Goal: Information Seeking & Learning: Check status

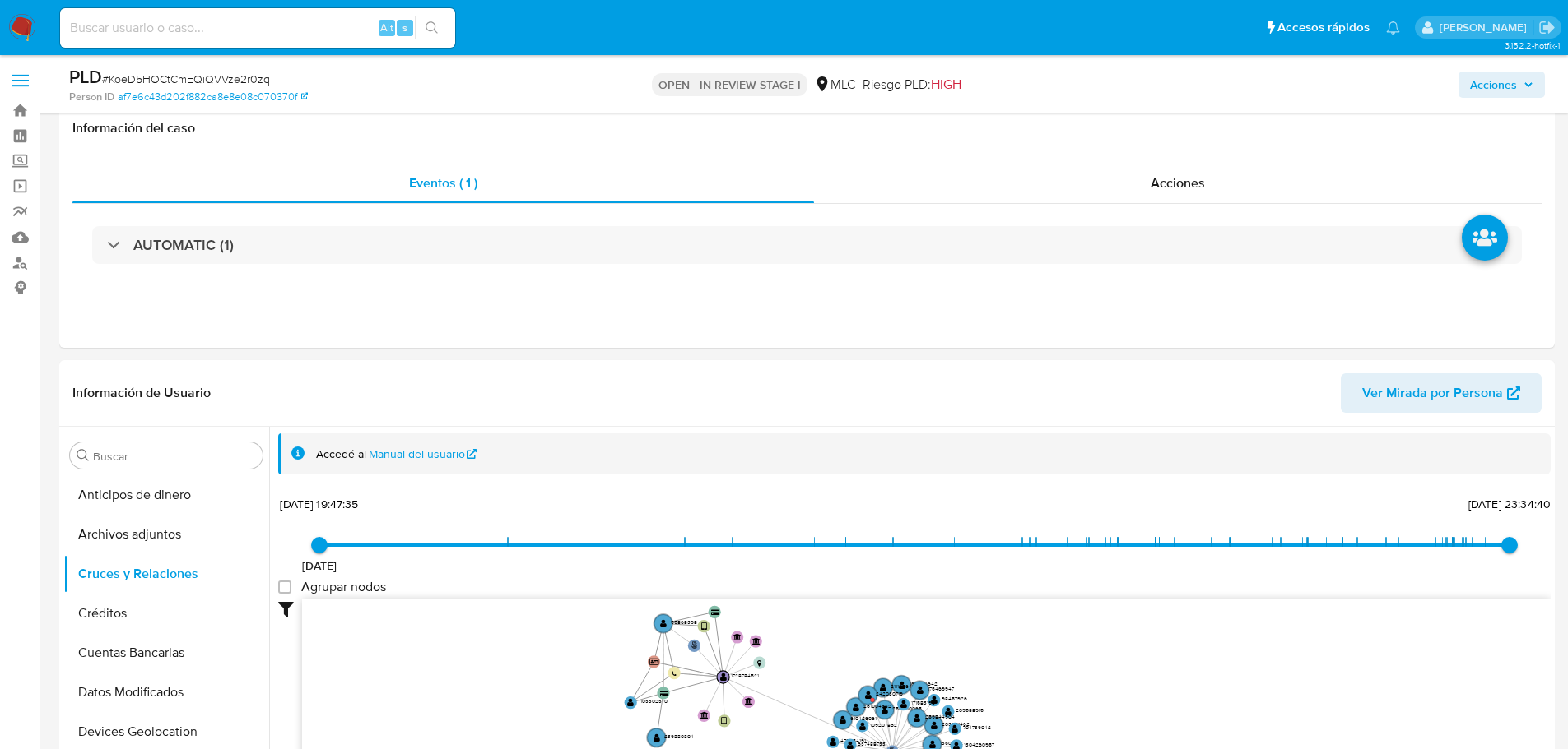
select select "10"
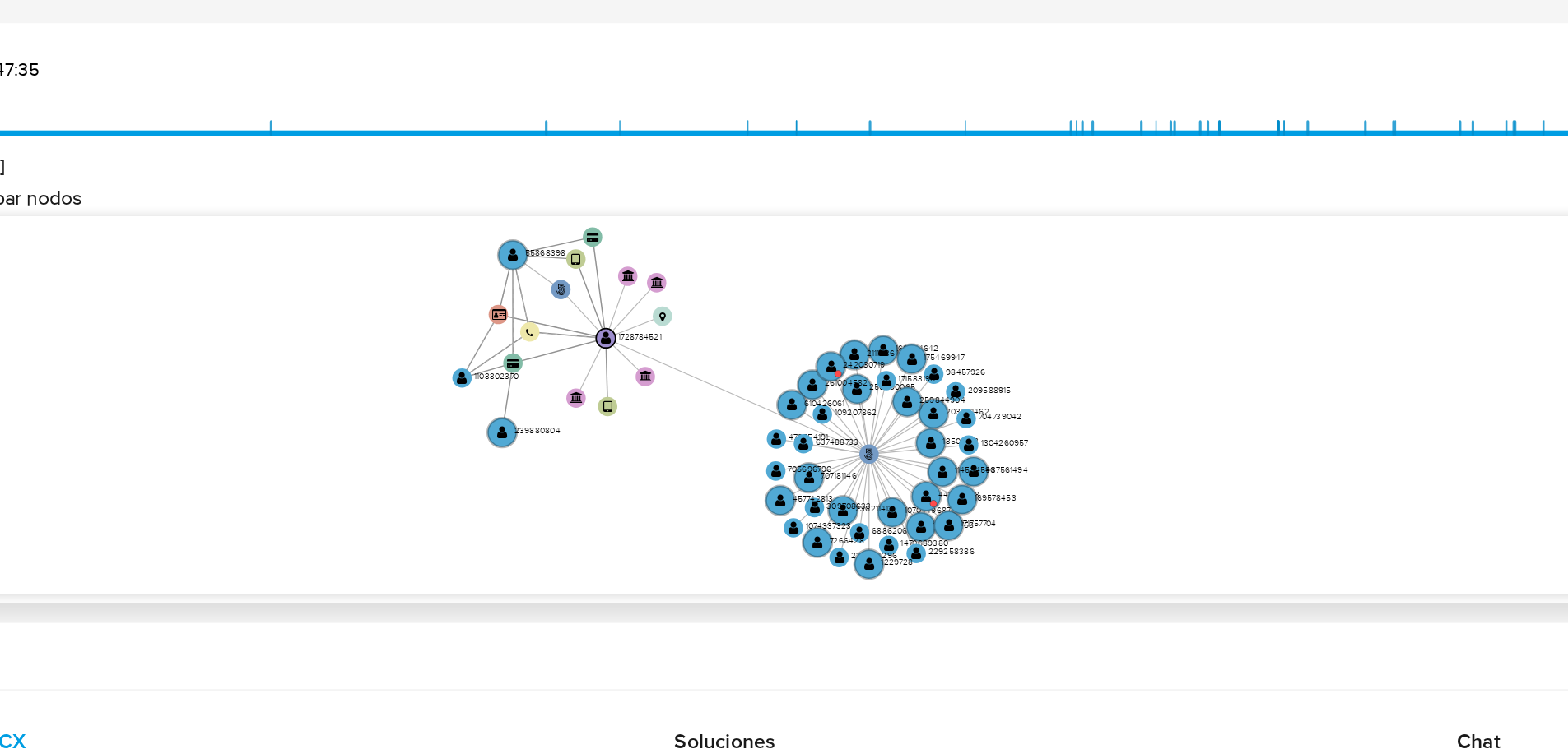
click at [585, 201] on div "[DATE] [DATE] 19:47:35 [DATE] 23:34:40 Agrupar nodos Filtros Confianza alta Dev…" at bounding box center [914, 363] width 1273 height 350
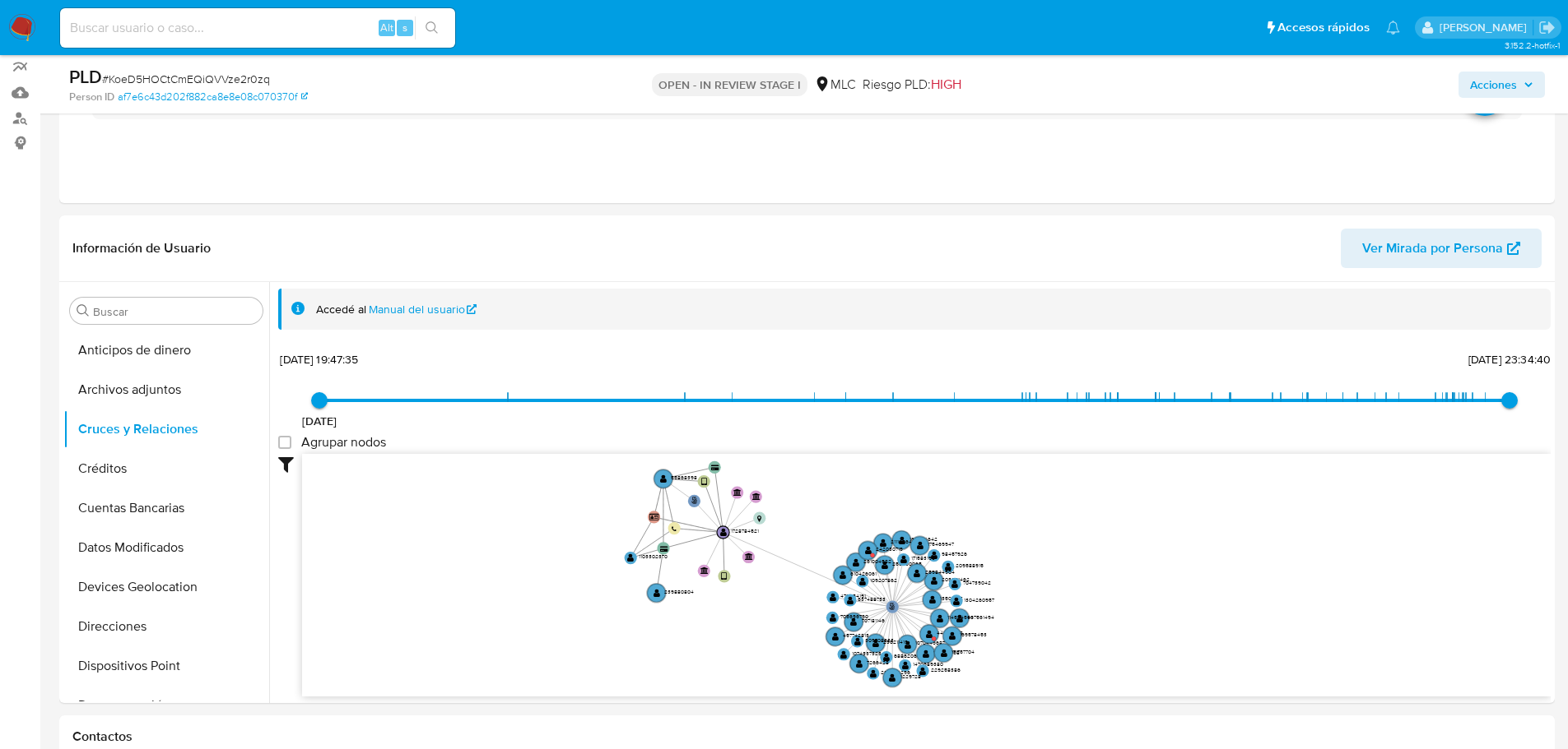
scroll to position [0, 0]
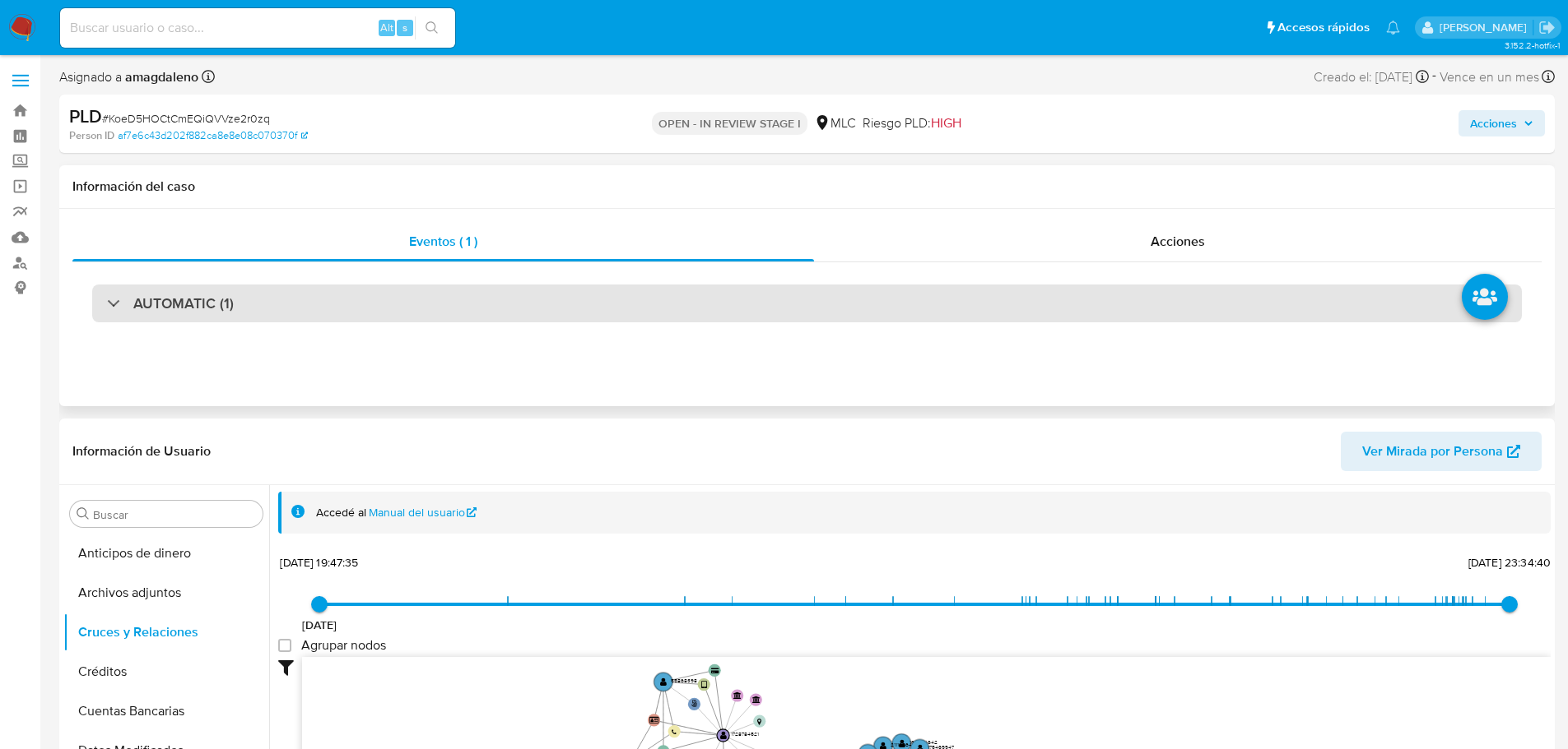
click at [818, 291] on div "AUTOMATIC (1)" at bounding box center [807, 303] width 1429 height 38
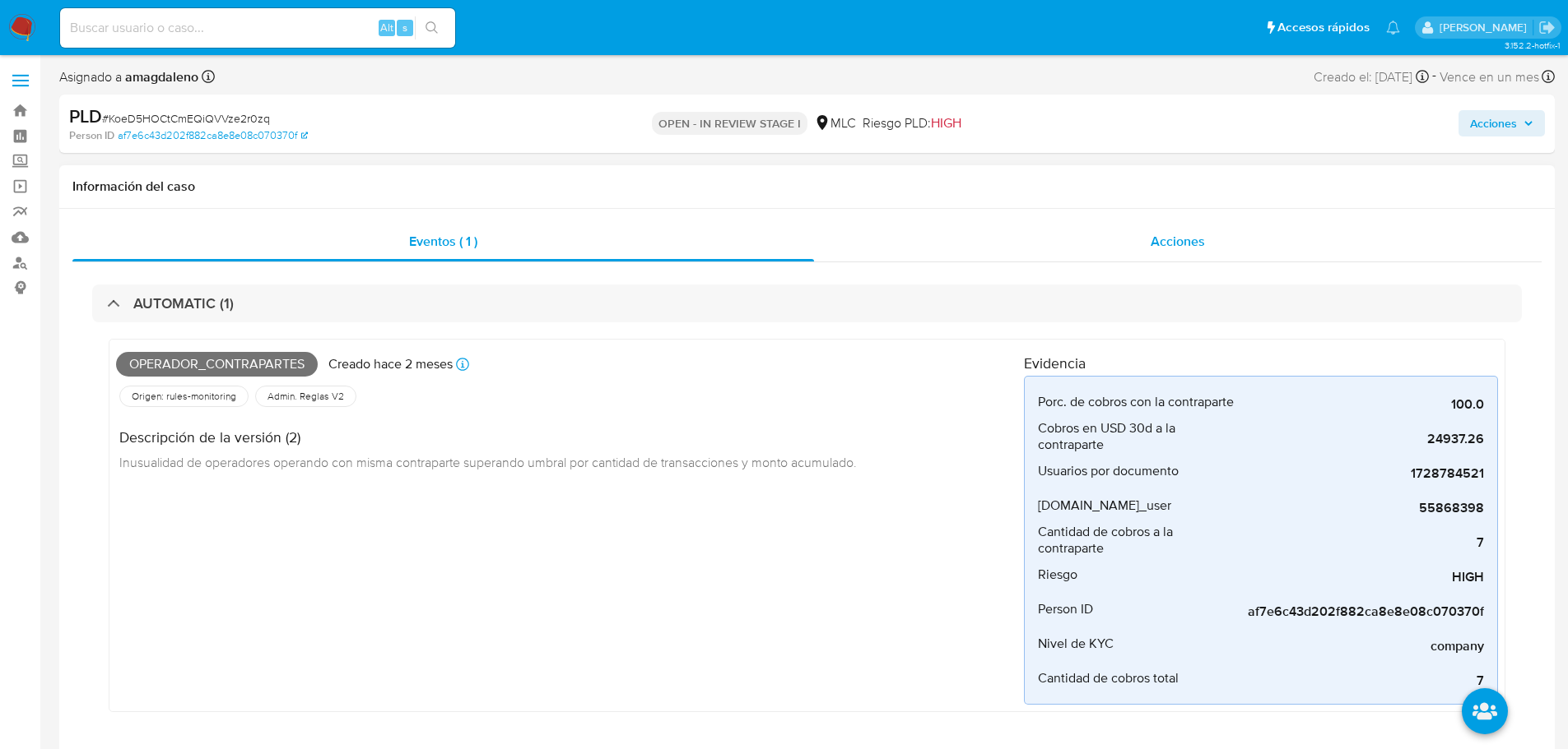
click at [952, 240] on div "Acciones" at bounding box center [1177, 241] width 727 height 40
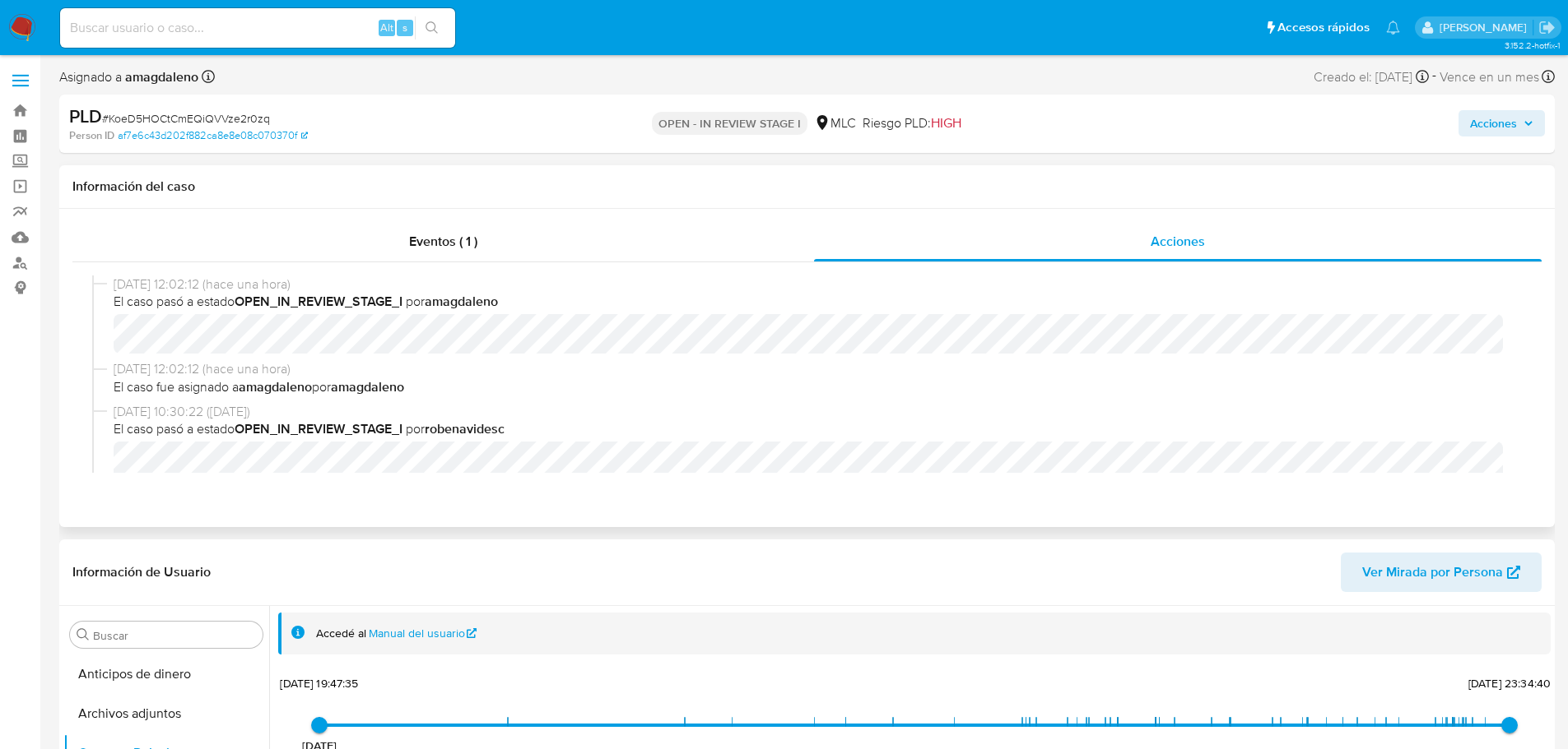
scroll to position [57, 0]
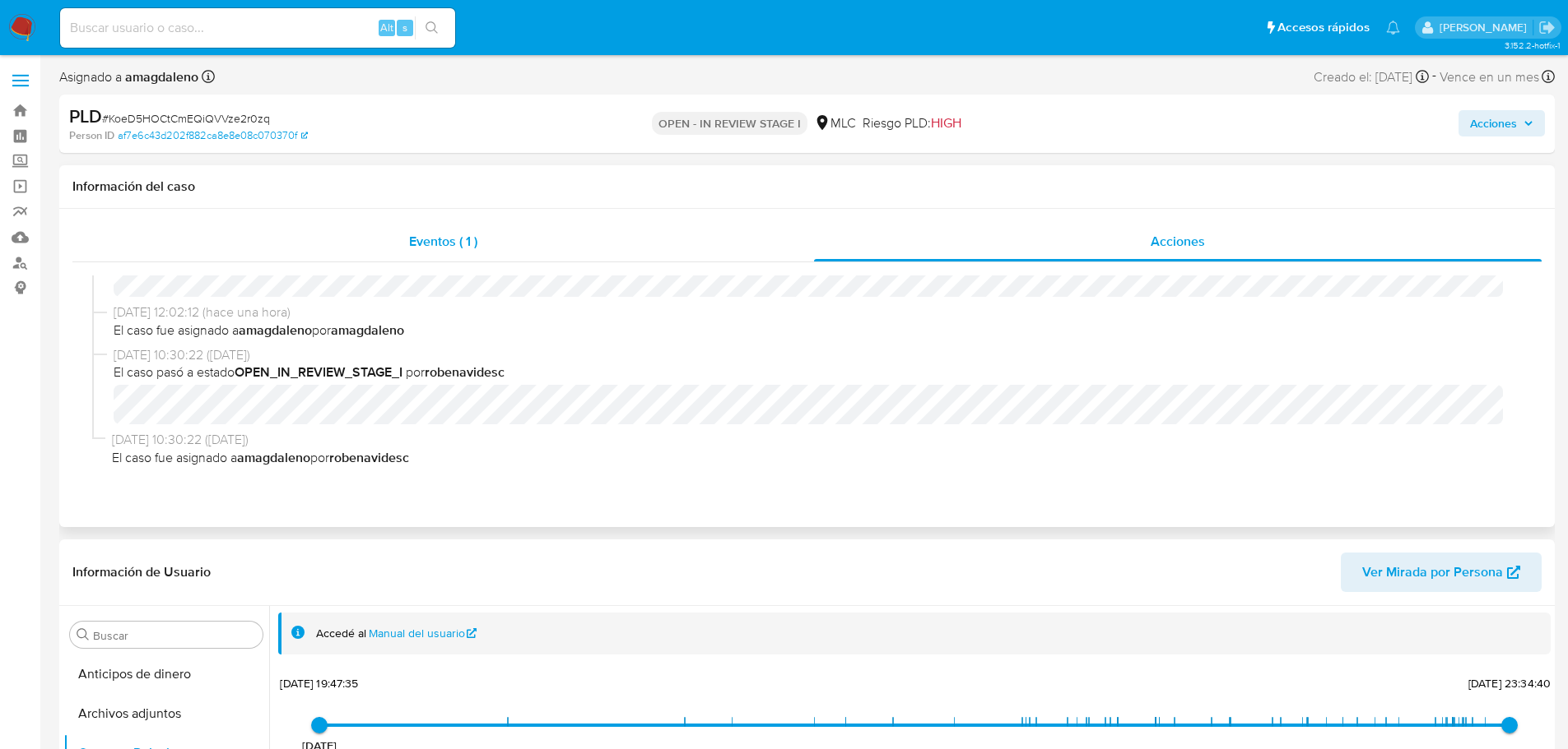
click at [491, 253] on div "Eventos ( 1 )" at bounding box center [444, 241] width 742 height 40
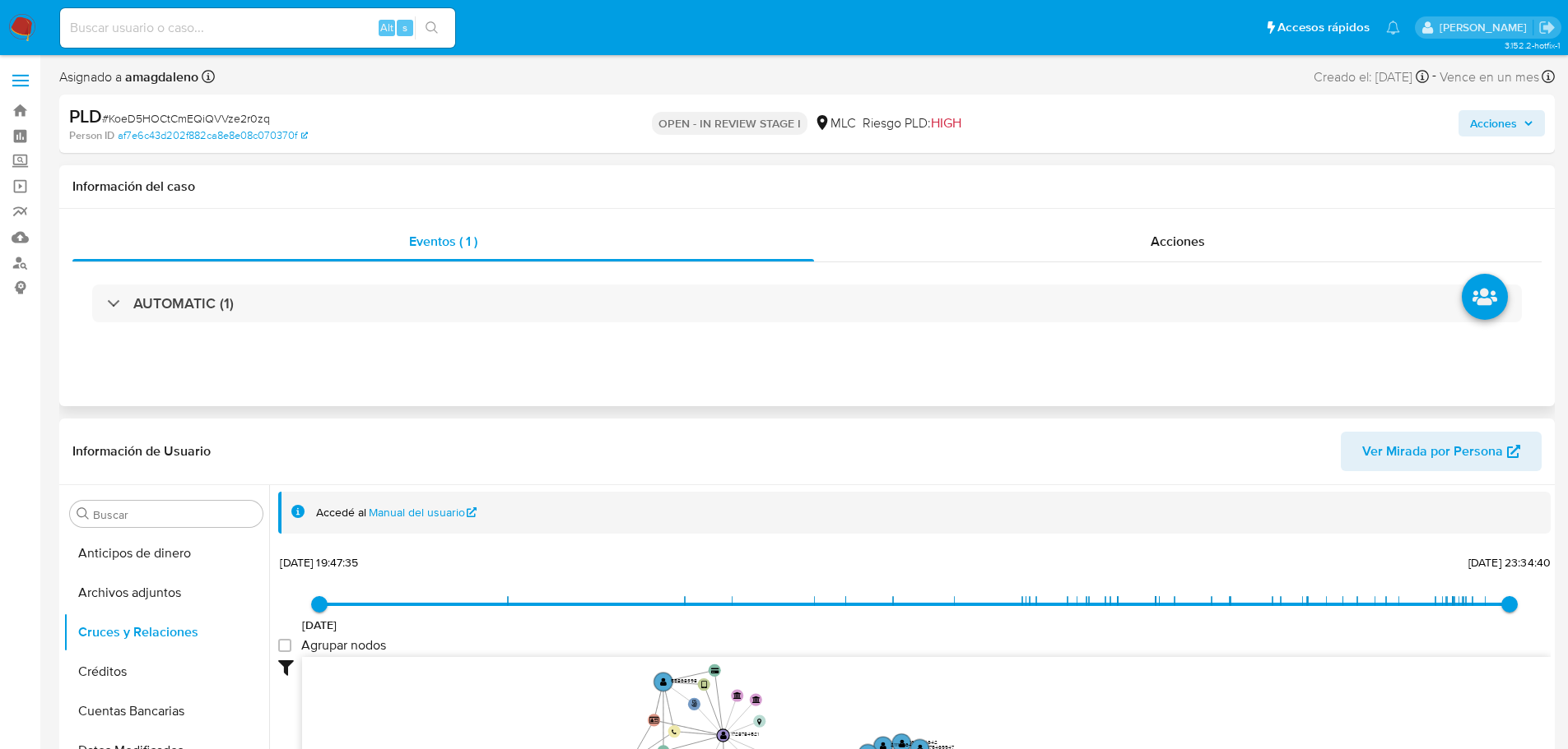
click at [582, 275] on div "AUTOMATIC (1)" at bounding box center [807, 303] width 1469 height 82
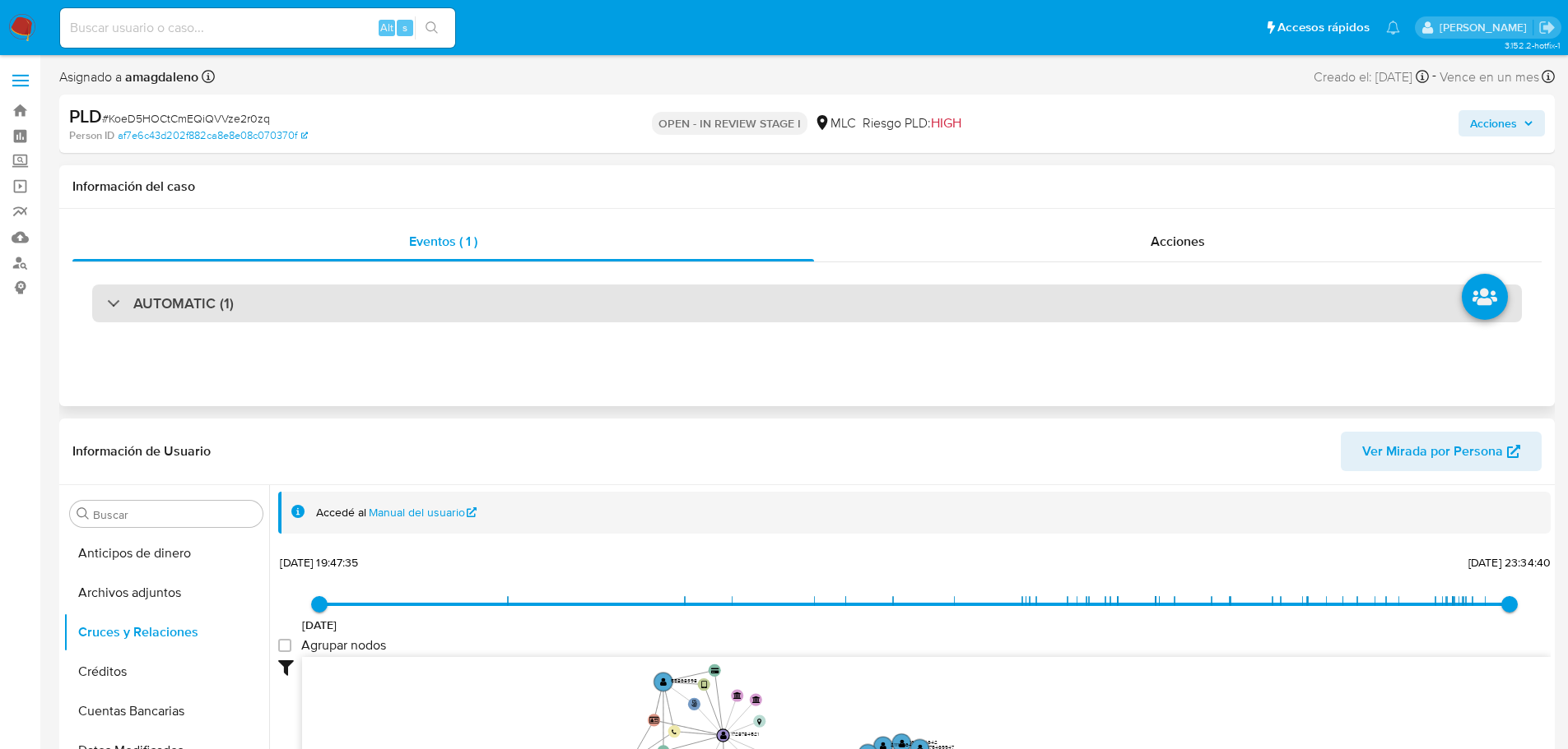
click at [590, 298] on div "AUTOMATIC (1)" at bounding box center [807, 303] width 1429 height 38
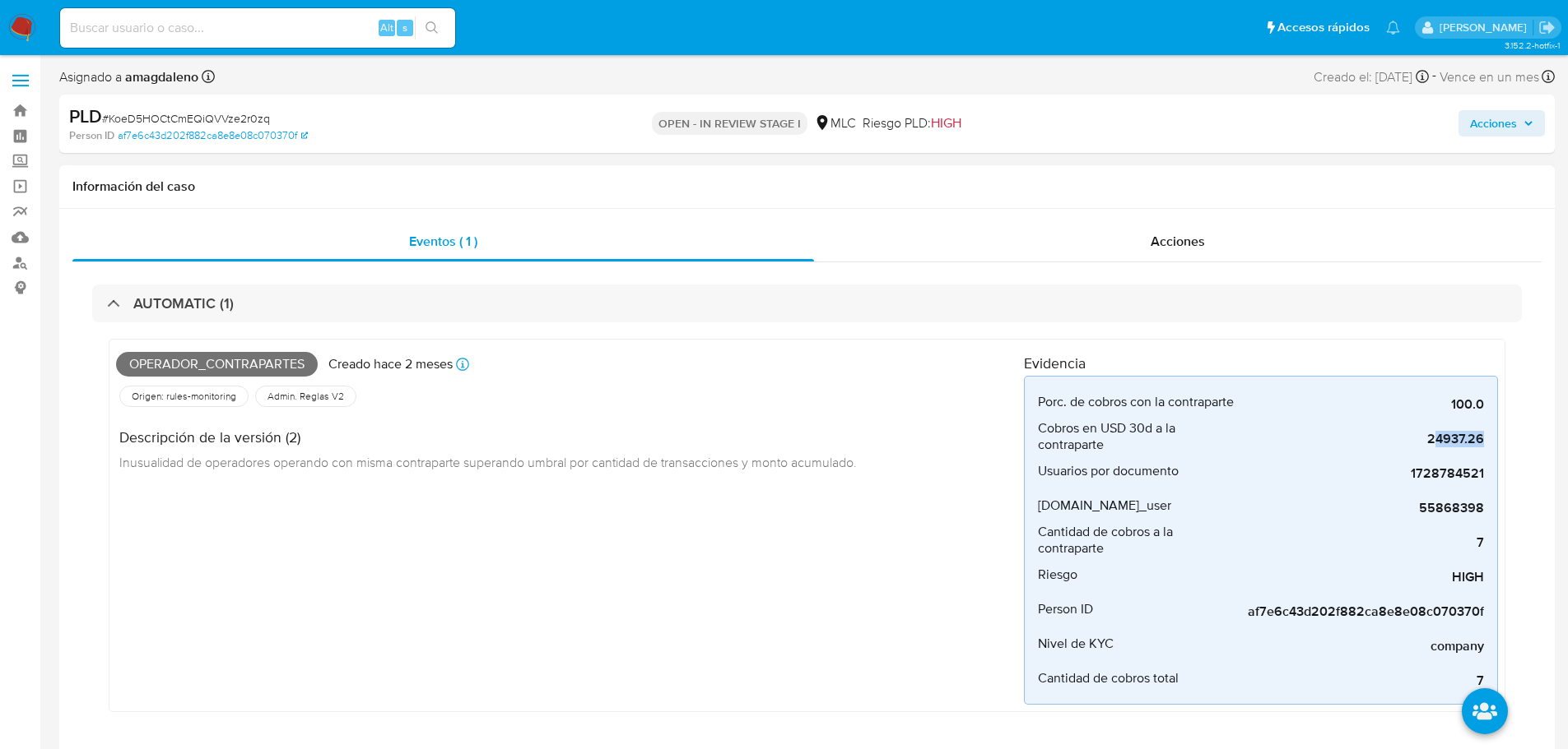
drag, startPoint x: 1433, startPoint y: 436, endPoint x: 1514, endPoint y: 436, distance: 81.0
click at [1514, 436] on div "Operador_contrapartes Creado [DATE] Creado: [DATE] 06:04:28 Origen: rules-monit…" at bounding box center [807, 530] width 1429 height 415
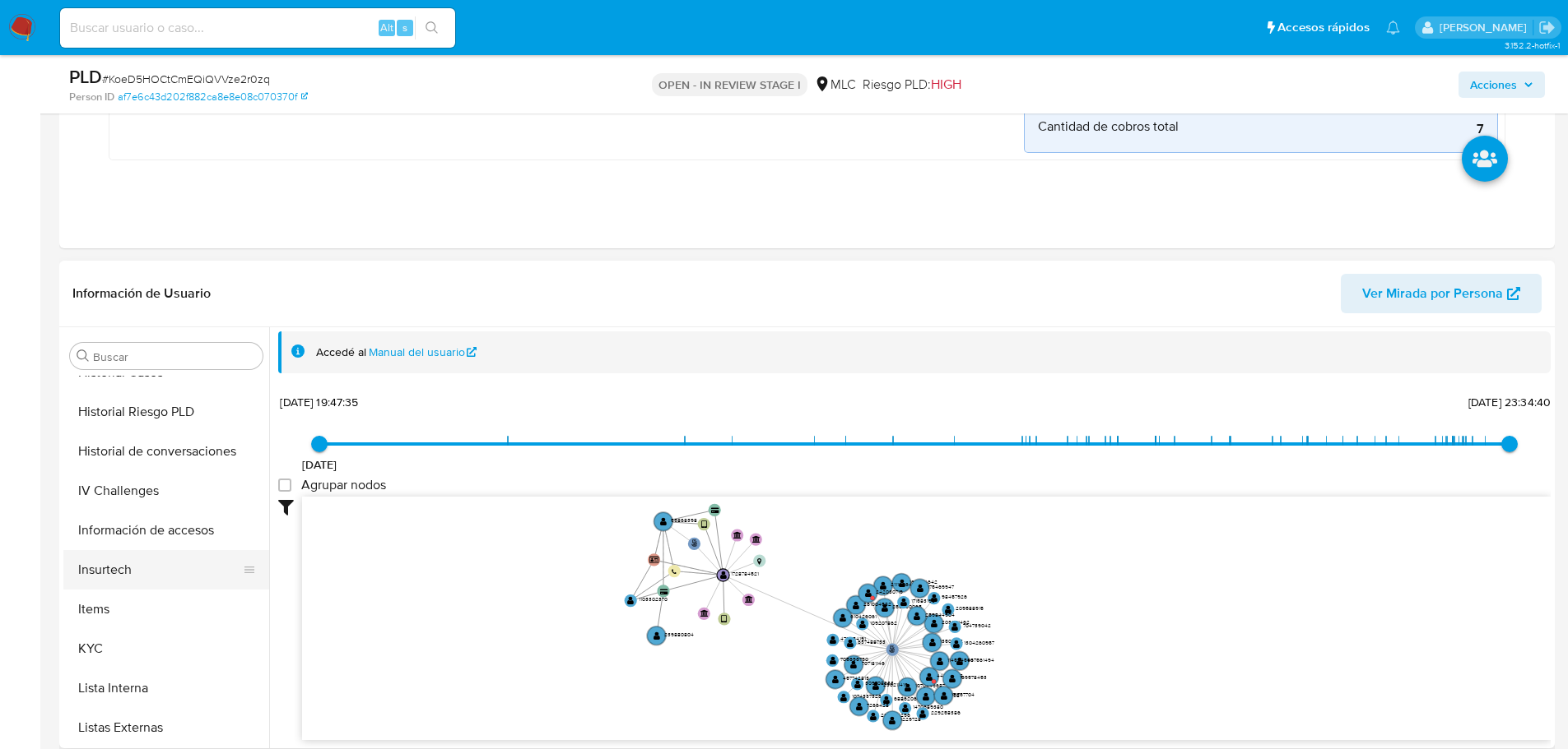
scroll to position [576, 0]
click at [104, 575] on button "KYC" at bounding box center [159, 570] width 192 height 40
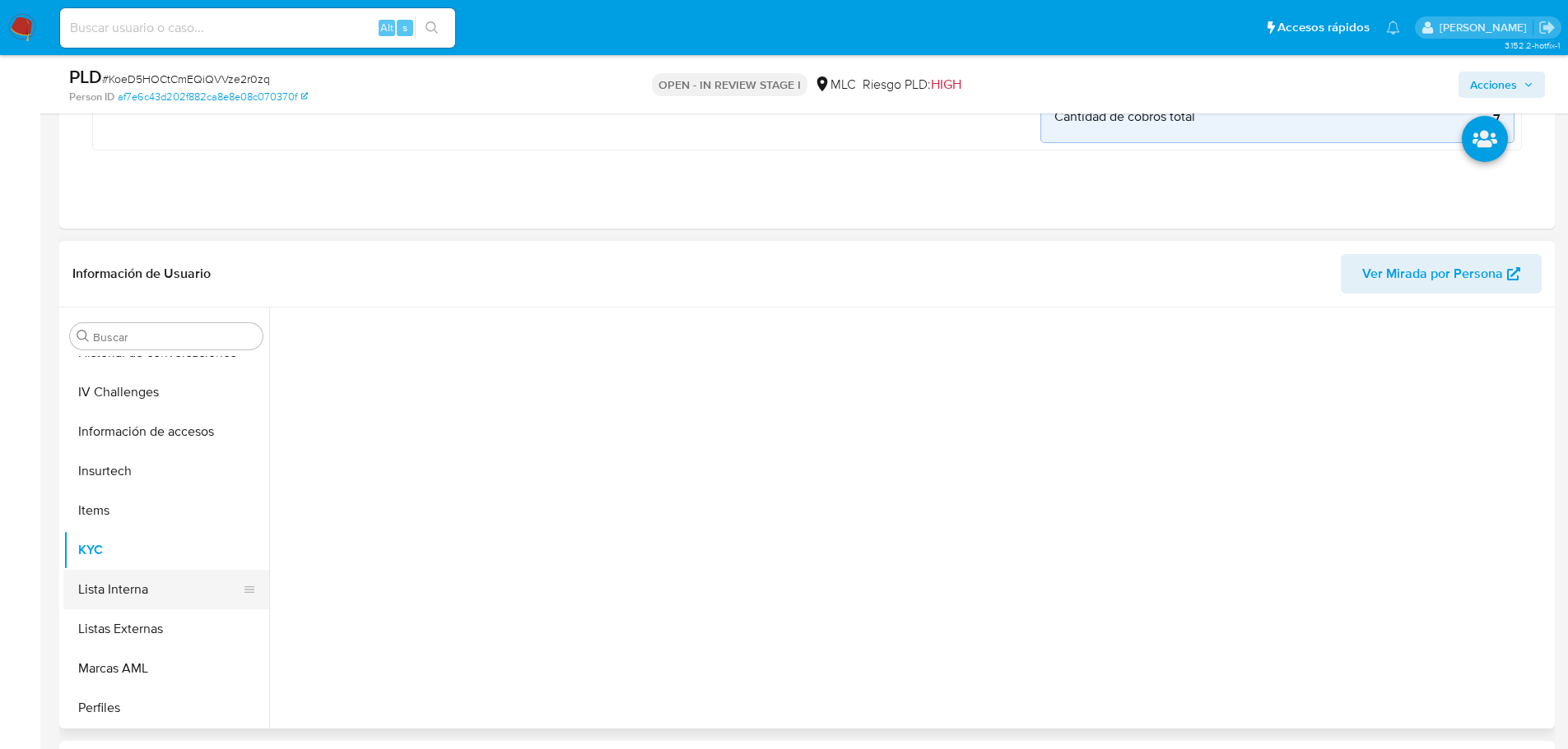
scroll to position [0, 0]
